Goal: Task Accomplishment & Management: Manage account settings

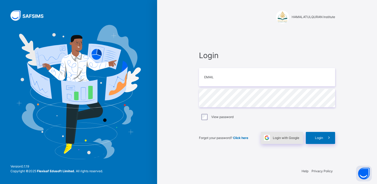
click at [272, 139] on span at bounding box center [267, 138] width 12 height 12
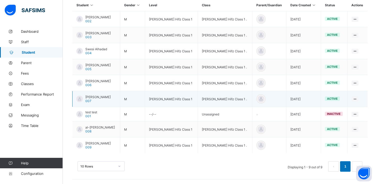
scroll to position [131, 0]
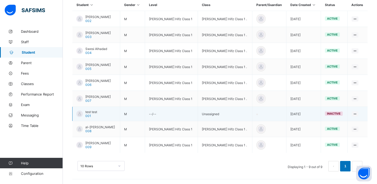
click at [96, 112] on span "test test" at bounding box center [91, 112] width 12 height 4
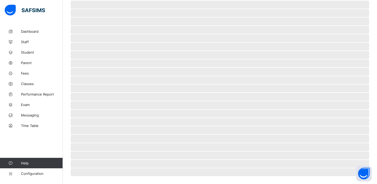
scroll to position [112, 0]
select select "****"
select select "*"
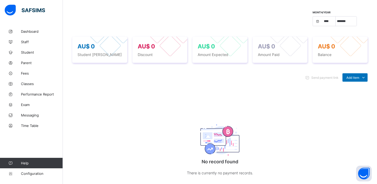
scroll to position [169, 0]
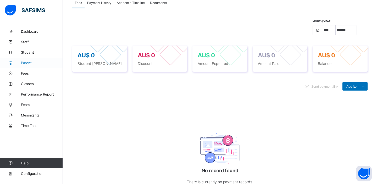
click at [28, 64] on span "Parent" at bounding box center [42, 63] width 42 height 4
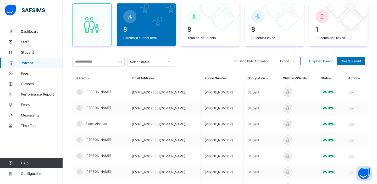
scroll to position [111, 0]
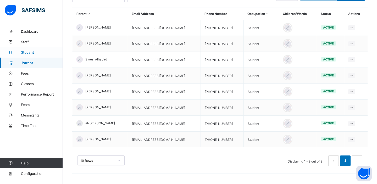
click at [25, 53] on span "Student" at bounding box center [42, 52] width 42 height 4
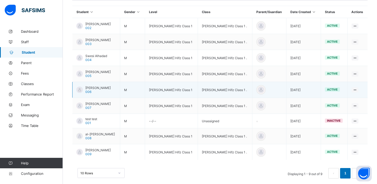
scroll to position [131, 0]
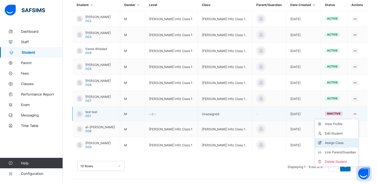
click at [335, 141] on div "Assign Class" at bounding box center [340, 142] width 31 height 5
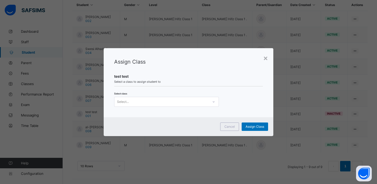
click at [201, 100] on div "Select..." at bounding box center [162, 101] width 94 height 7
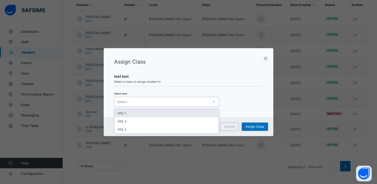
click at [190, 111] on div "Hifz 1 ." at bounding box center [167, 113] width 104 height 8
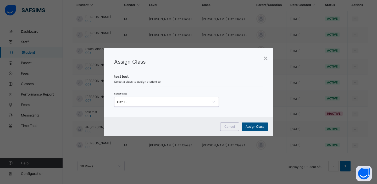
click at [254, 126] on span "Assign Class" at bounding box center [255, 127] width 19 height 4
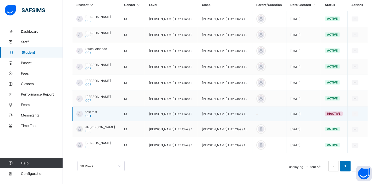
click at [91, 112] on span "test test" at bounding box center [91, 112] width 12 height 4
select select "****"
select select "*"
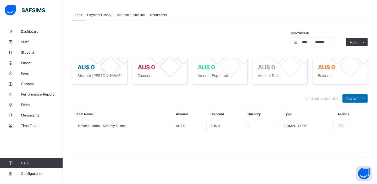
scroll to position [159, 0]
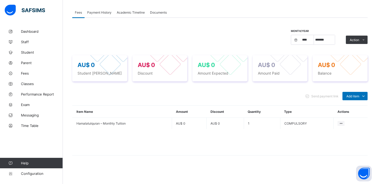
click at [222, 37] on div "Month/Year **** **** **** **** **** **** **** **** **** **** **** **** **** ***…" at bounding box center [220, 40] width 296 height 20
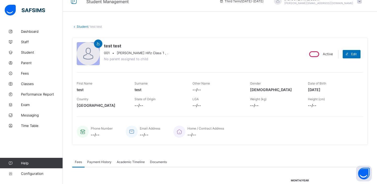
scroll to position [0, 0]
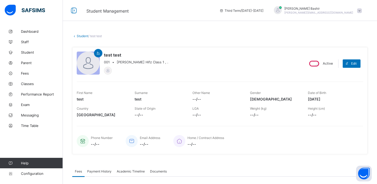
select select "****"
select select "*"
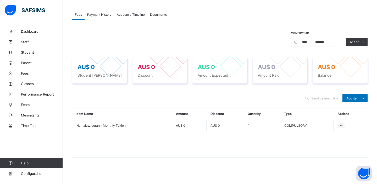
scroll to position [159, 0]
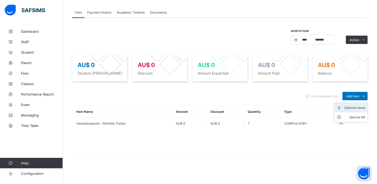
click at [345, 109] on div "Optional items" at bounding box center [355, 107] width 21 height 5
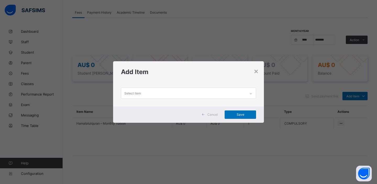
click at [203, 94] on div "Select item" at bounding box center [183, 93] width 125 height 10
click at [256, 72] on div "×" at bounding box center [256, 71] width 5 height 9
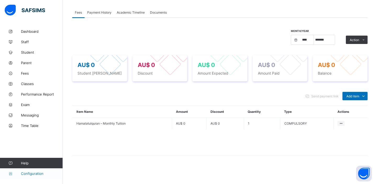
click at [30, 172] on span "Configuration" at bounding box center [42, 174] width 42 height 4
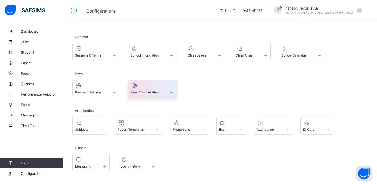
click at [153, 90] on span at bounding box center [153, 89] width 44 height 1
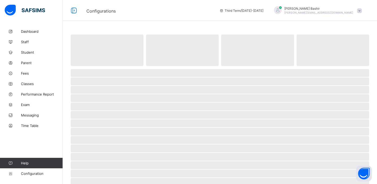
select select "****"
select select "*"
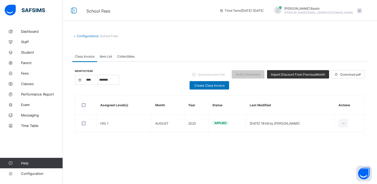
click at [105, 56] on span "Item List" at bounding box center [106, 57] width 12 height 4
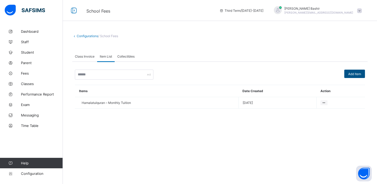
click at [360, 74] on span "Add Item" at bounding box center [355, 74] width 13 height 4
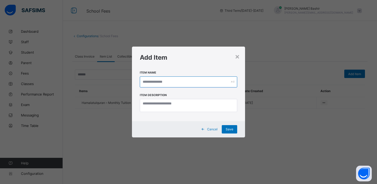
click at [207, 85] on input "text" at bounding box center [188, 82] width 97 height 11
type input "*"
type input "*****"
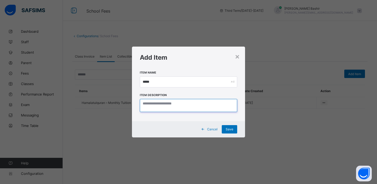
click at [181, 102] on textarea at bounding box center [188, 105] width 97 height 13
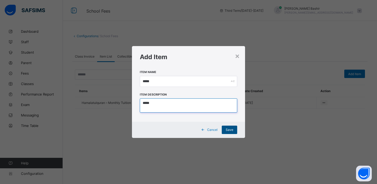
type textarea "*****"
click at [229, 130] on span "Save" at bounding box center [230, 130] width 8 height 4
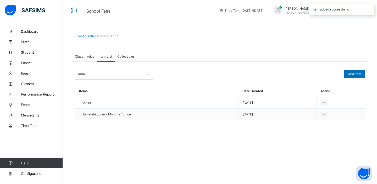
click at [88, 57] on span "Class Invoice" at bounding box center [85, 57] width 20 height 4
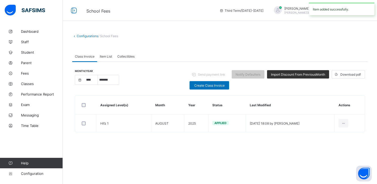
click at [88, 57] on span "Class Invoice" at bounding box center [85, 57] width 20 height 4
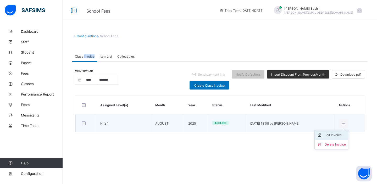
click at [334, 135] on div "Edit Invoice" at bounding box center [335, 135] width 21 height 5
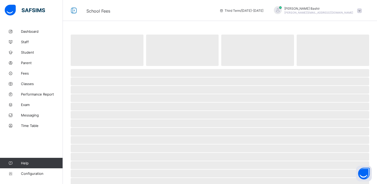
select select "****"
select select "*"
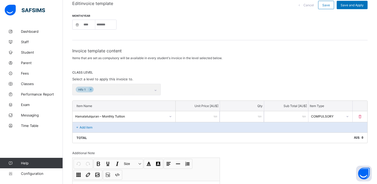
scroll to position [65, 0]
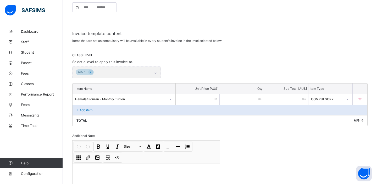
click at [83, 110] on p "Add item" at bounding box center [86, 110] width 13 height 4
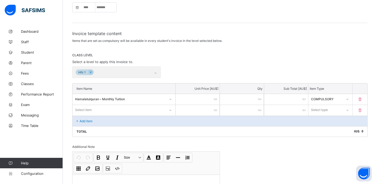
click at [96, 110] on div "Select item" at bounding box center [119, 109] width 93 height 7
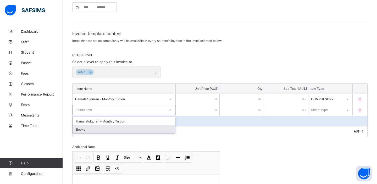
click at [83, 130] on div "Books" at bounding box center [124, 130] width 102 height 8
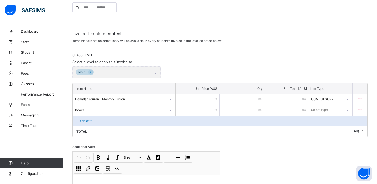
click at [204, 112] on input "number" at bounding box center [198, 110] width 44 height 11
type input "*"
click at [342, 111] on div "Select type" at bounding box center [326, 109] width 34 height 7
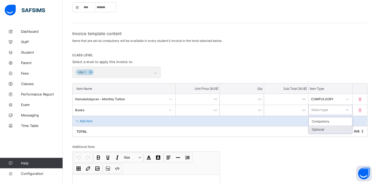
click at [325, 129] on div "Optional" at bounding box center [330, 130] width 43 height 8
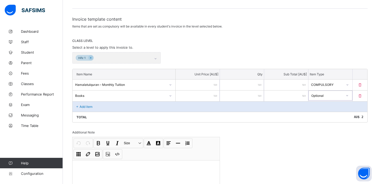
scroll to position [117, 0]
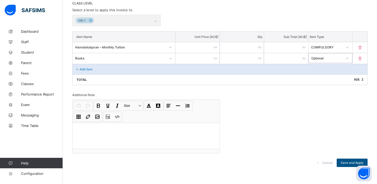
click at [342, 163] on span "Save and Apply" at bounding box center [352, 163] width 23 height 4
select select "****"
select select "*"
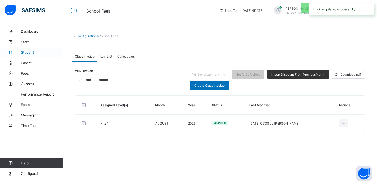
click at [28, 51] on span "Student" at bounding box center [42, 52] width 42 height 4
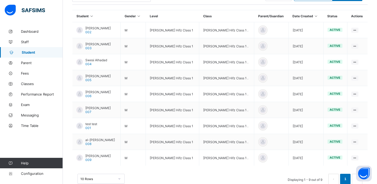
scroll to position [133, 0]
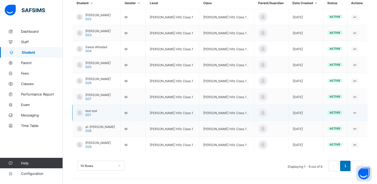
click at [92, 111] on span "test test" at bounding box center [91, 111] width 12 height 4
select select "****"
select select "*"
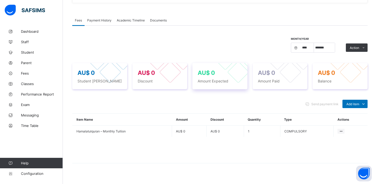
scroll to position [159, 0]
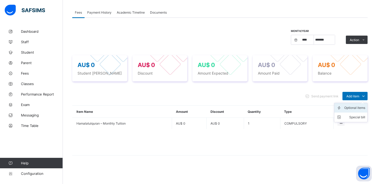
click at [354, 108] on div "Optional items" at bounding box center [355, 107] width 21 height 5
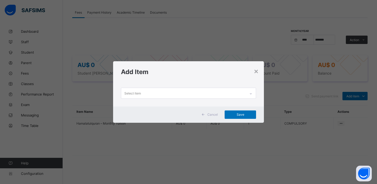
click at [251, 94] on icon at bounding box center [250, 93] width 3 height 5
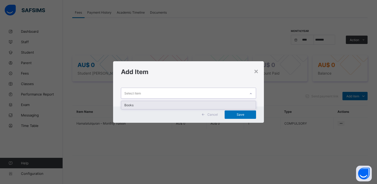
click at [131, 104] on div "Books" at bounding box center [188, 105] width 135 height 8
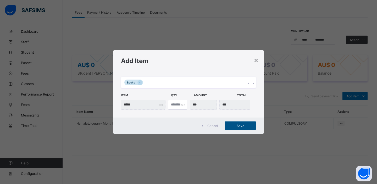
click at [240, 127] on span "Save" at bounding box center [241, 126] width 24 height 4
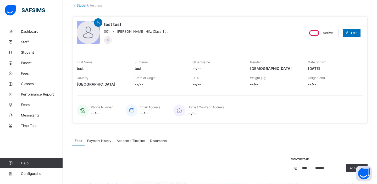
scroll to position [30, 0]
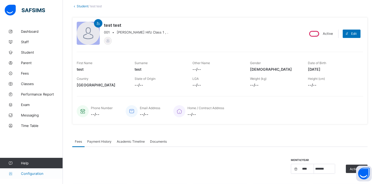
click at [27, 175] on span "Configuration" at bounding box center [42, 174] width 42 height 4
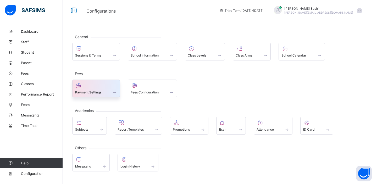
click at [100, 89] on span at bounding box center [96, 89] width 42 height 1
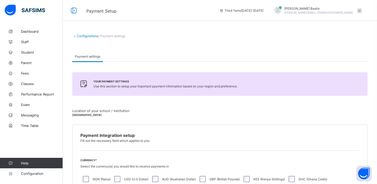
click at [135, 9] on span "Payment Setup" at bounding box center [148, 10] width 125 height 7
click at [32, 177] on link "Configuration" at bounding box center [31, 173] width 63 height 10
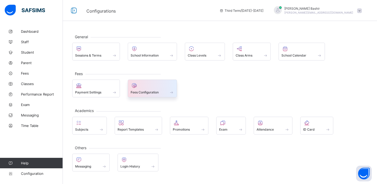
click at [169, 93] on div "Fees Configuration" at bounding box center [153, 92] width 44 height 4
select select "****"
select select "*"
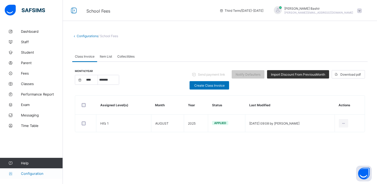
click at [36, 175] on span "Configuration" at bounding box center [42, 174] width 42 height 4
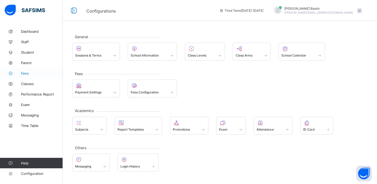
click at [26, 74] on span "Fees" at bounding box center [42, 73] width 42 height 4
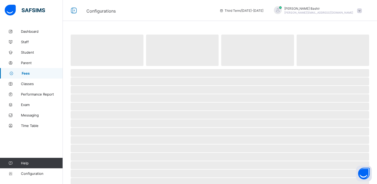
select select "****"
select select "*"
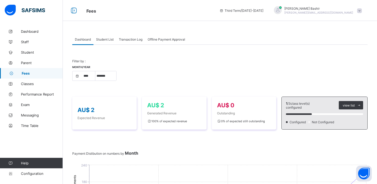
click at [165, 40] on span "Offline Payment Approval" at bounding box center [166, 39] width 37 height 4
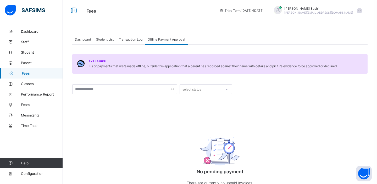
click at [133, 40] on span "Transaction Log" at bounding box center [131, 39] width 24 height 4
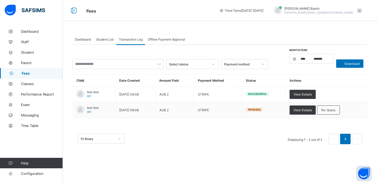
click at [106, 41] on span "Student List" at bounding box center [105, 39] width 18 height 4
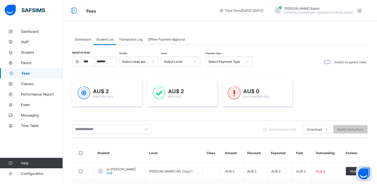
click at [172, 39] on span "Offline Payment Approval" at bounding box center [166, 39] width 37 height 4
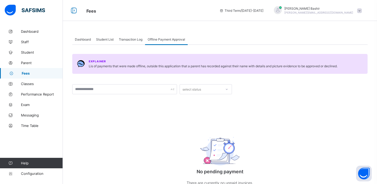
click at [131, 39] on span "Transaction Log" at bounding box center [131, 39] width 24 height 4
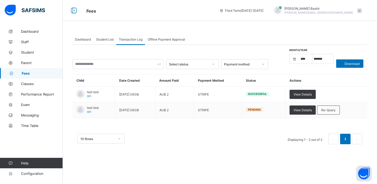
click at [83, 39] on span "Dashboard" at bounding box center [83, 39] width 16 height 4
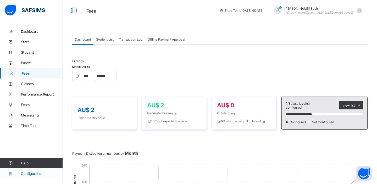
click at [36, 175] on span "Configuration" at bounding box center [42, 174] width 42 height 4
